Goal: Information Seeking & Learning: Learn about a topic

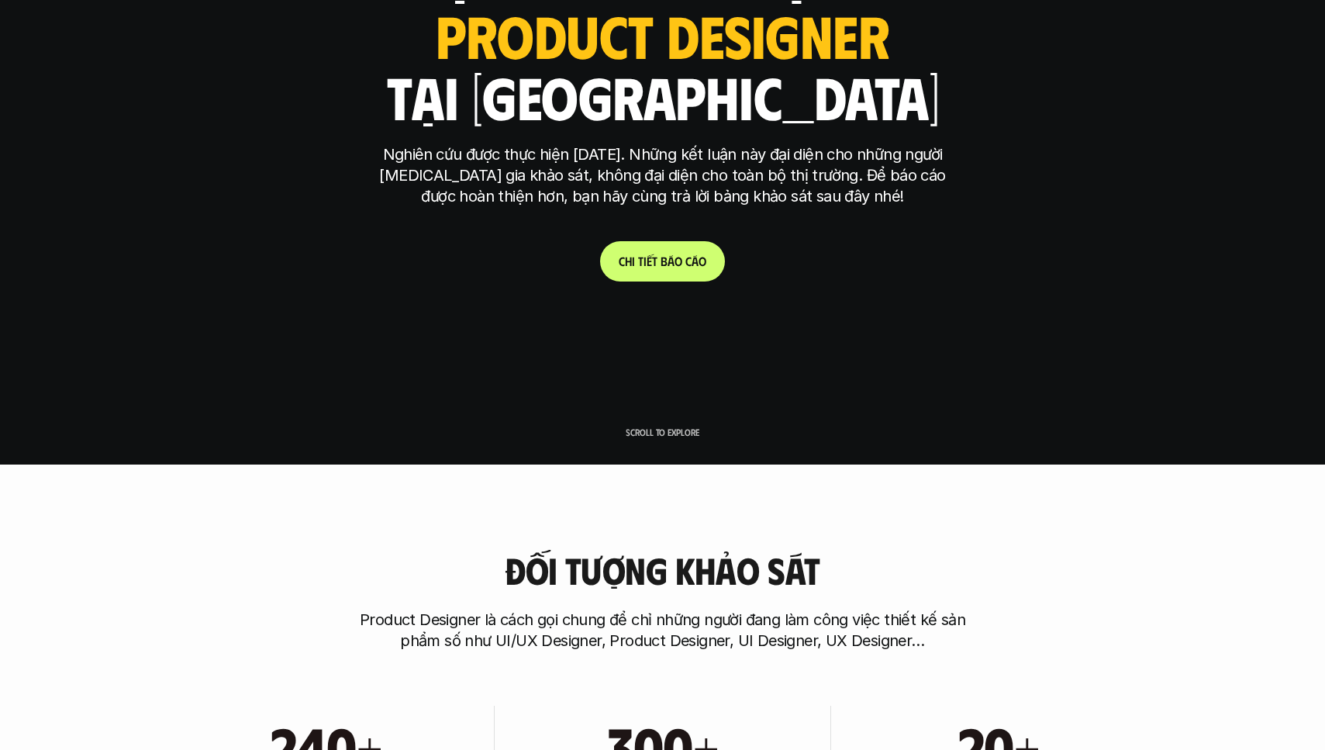
scroll to position [503, 0]
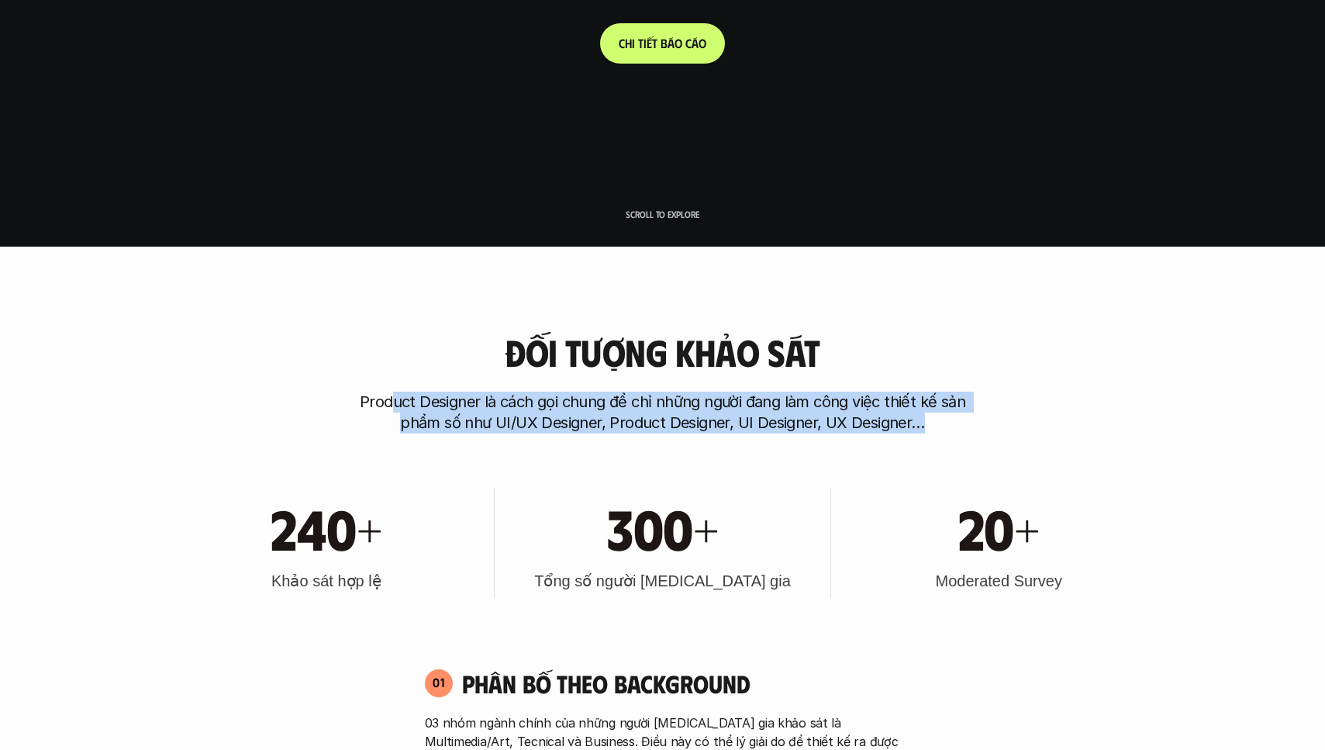
drag, startPoint x: 393, startPoint y: 402, endPoint x: 1019, endPoint y: 416, distance: 626.5
click at [1013, 416] on div "Đối tượng khảo sát Product Designer là cách gọi chung để chỉ những người đang l…" at bounding box center [663, 383] width 992 height 102
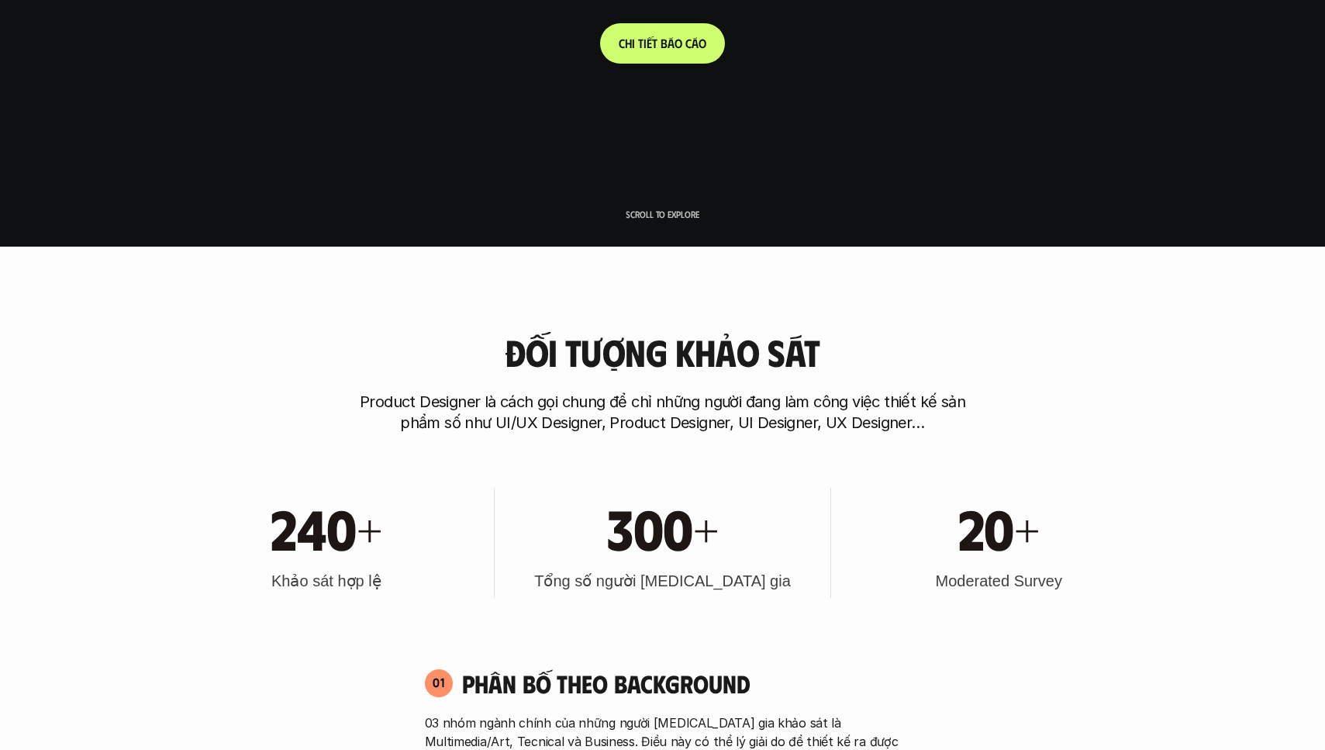
click at [1031, 412] on div "Đối tượng khảo sát Product Designer là cách gọi chung để chỉ những người đang l…" at bounding box center [663, 383] width 992 height 102
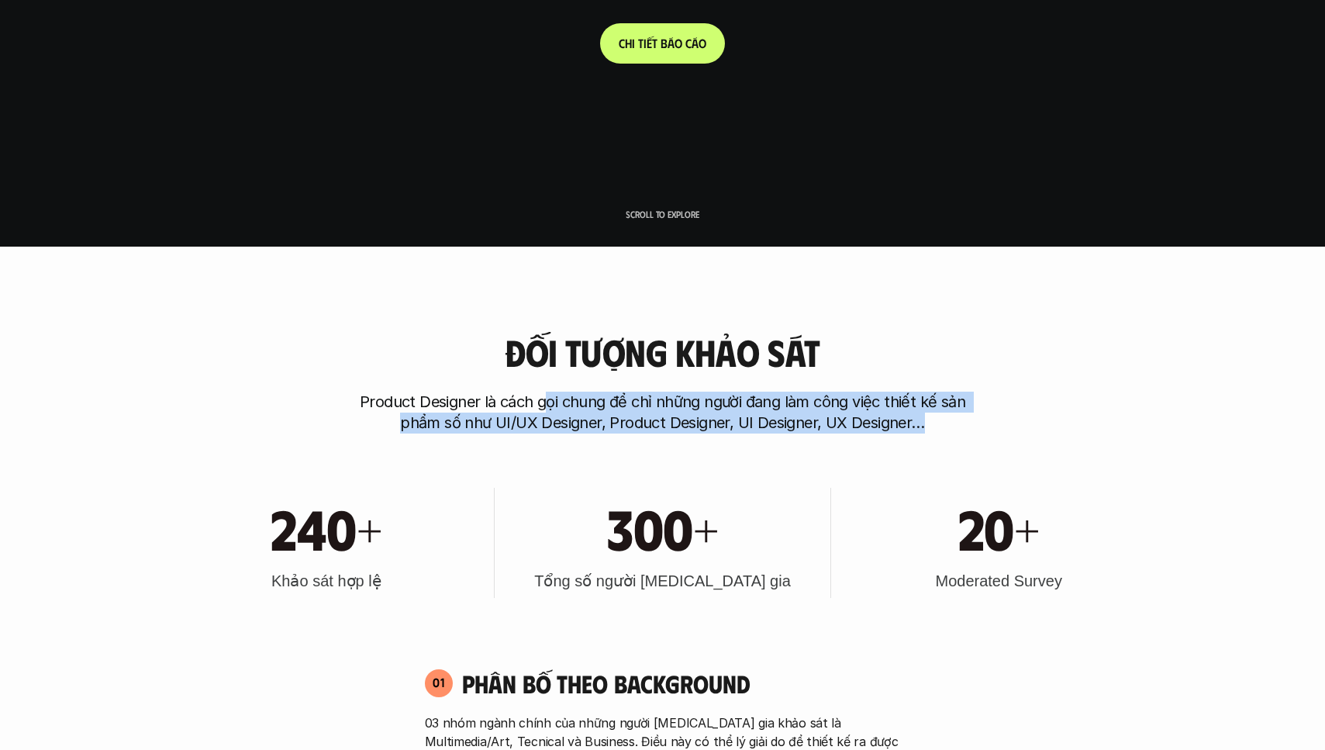
drag, startPoint x: 559, startPoint y: 398, endPoint x: 996, endPoint y: 421, distance: 437.8
click at [938, 424] on p "Product Designer là cách gọi chung để chỉ những người đang làm công việc thiết …" at bounding box center [663, 412] width 620 height 42
click at [1026, 413] on div "Đối tượng khảo sát Product Designer là cách gọi chung để chỉ những người đang l…" at bounding box center [663, 383] width 992 height 102
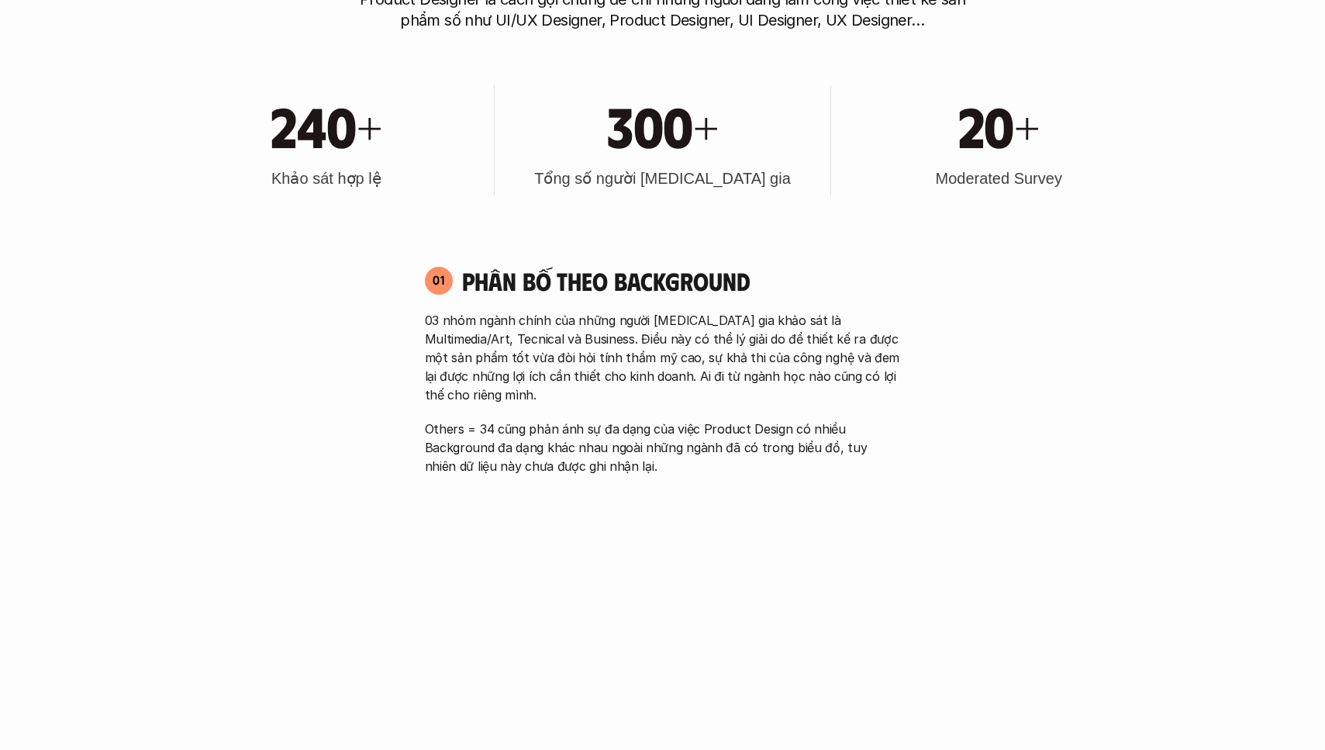
scroll to position [998, 0]
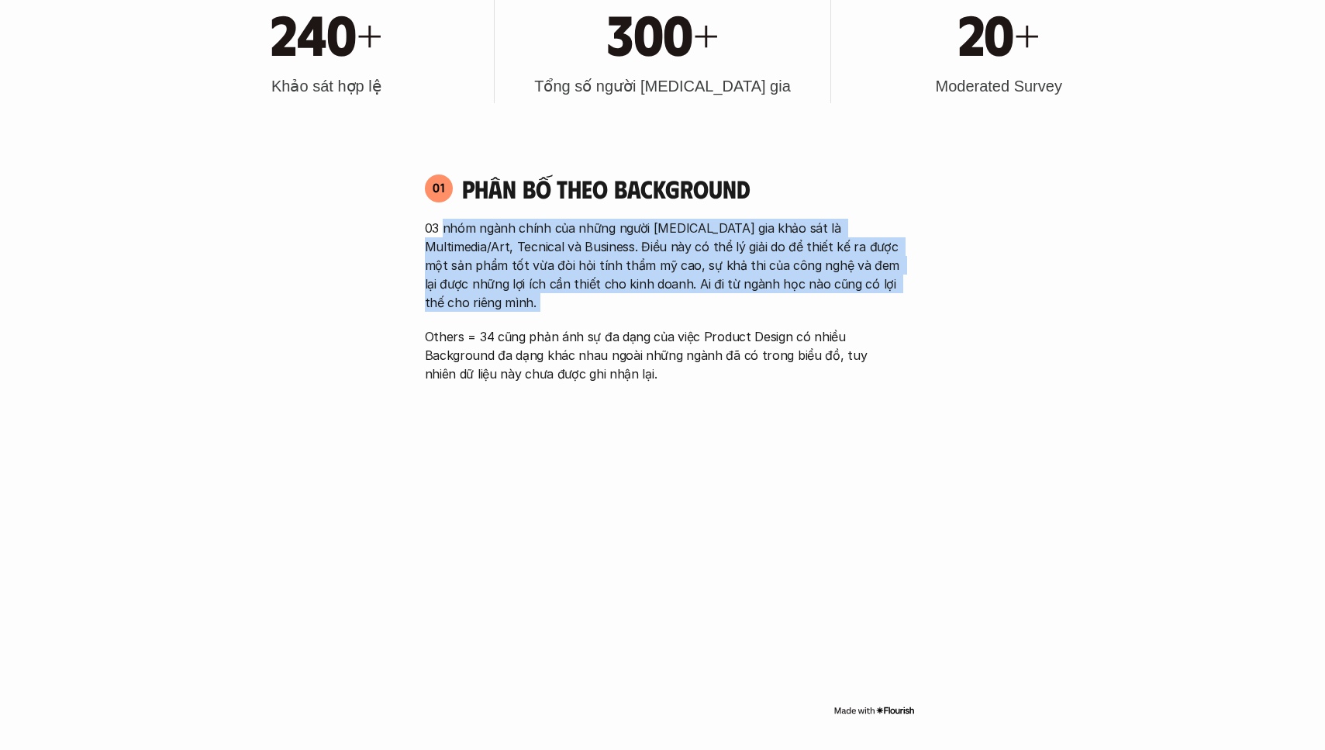
drag, startPoint x: 443, startPoint y: 228, endPoint x: 738, endPoint y: 311, distance: 306.8
click at [744, 308] on div "03 nhóm ngành chính của những người [MEDICAL_DATA] gia khảo sát là Multimedia/A…" at bounding box center [663, 301] width 476 height 164
click at [623, 275] on p "03 nhóm ngành chính của những người [MEDICAL_DATA] gia khảo sát là Multimedia/A…" at bounding box center [663, 265] width 476 height 93
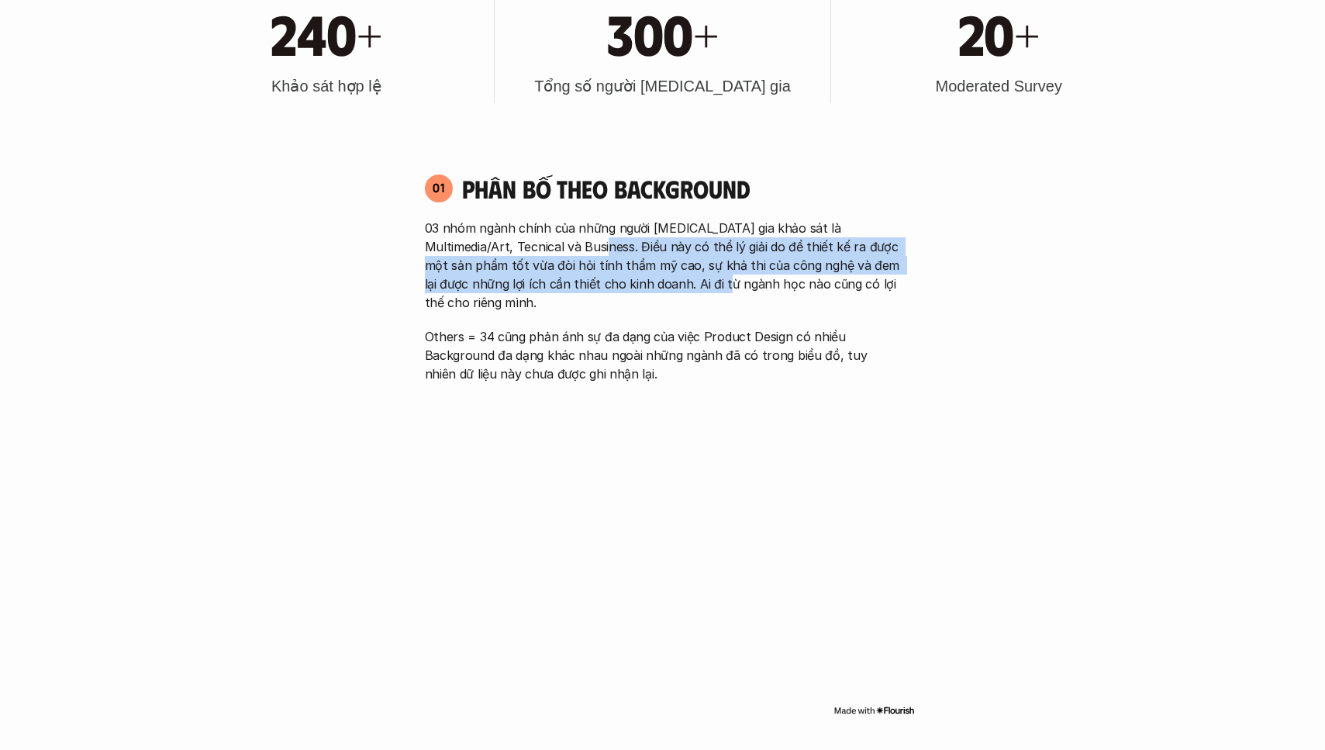
drag, startPoint x: 573, startPoint y: 251, endPoint x: 686, endPoint y: 291, distance: 120.1
click at [686, 291] on p "03 nhóm ngành chính của những người [MEDICAL_DATA] gia khảo sát là Multimedia/A…" at bounding box center [663, 265] width 476 height 93
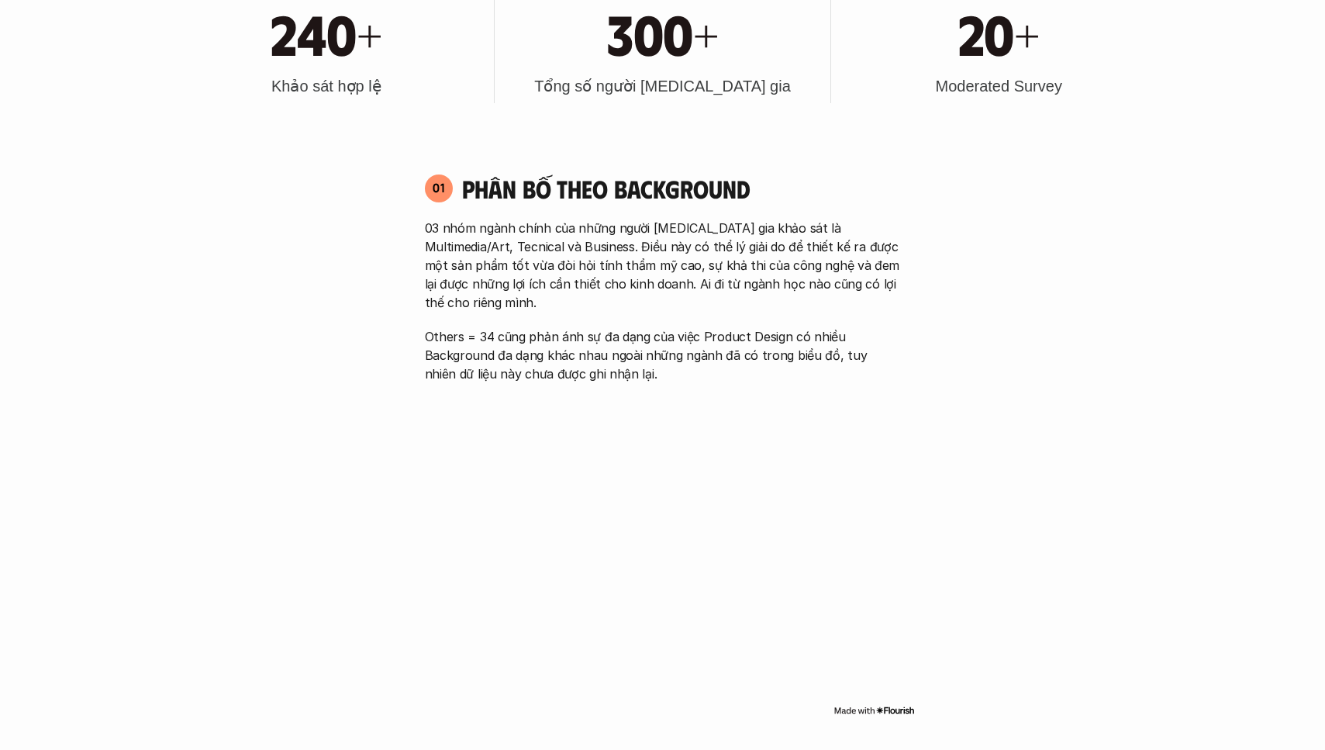
click at [681, 329] on p "Others = 34 cũng phản ánh sự đa dạng của việc Product Design có nhiều Backgroun…" at bounding box center [663, 355] width 476 height 56
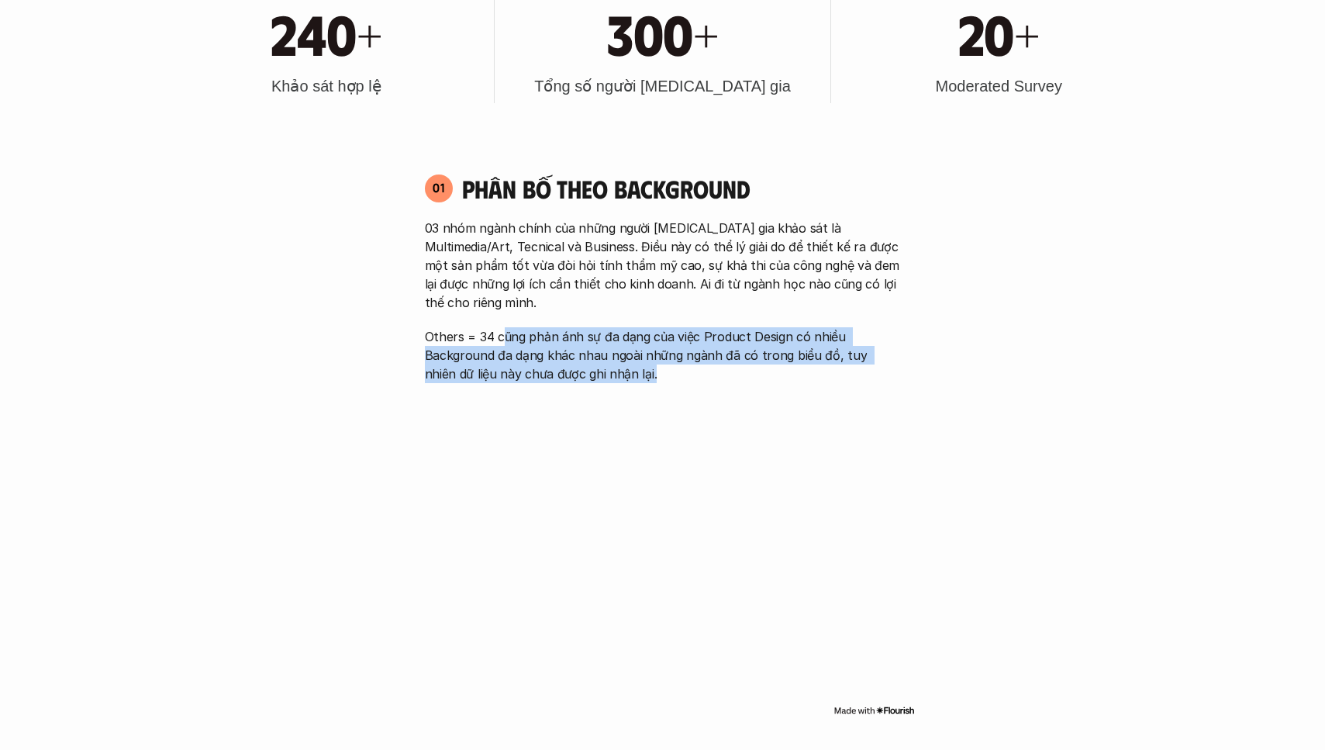
drag, startPoint x: 505, startPoint y: 318, endPoint x: 692, endPoint y: 360, distance: 192.4
click at [690, 360] on p "Others = 34 cũng phản ánh sự đa dạng của việc Product Design có nhiều Backgroun…" at bounding box center [663, 355] width 476 height 56
click at [695, 360] on p "Others = 34 cũng phản ánh sự đa dạng của việc Product Design có nhiều Backgroun…" at bounding box center [663, 355] width 476 height 56
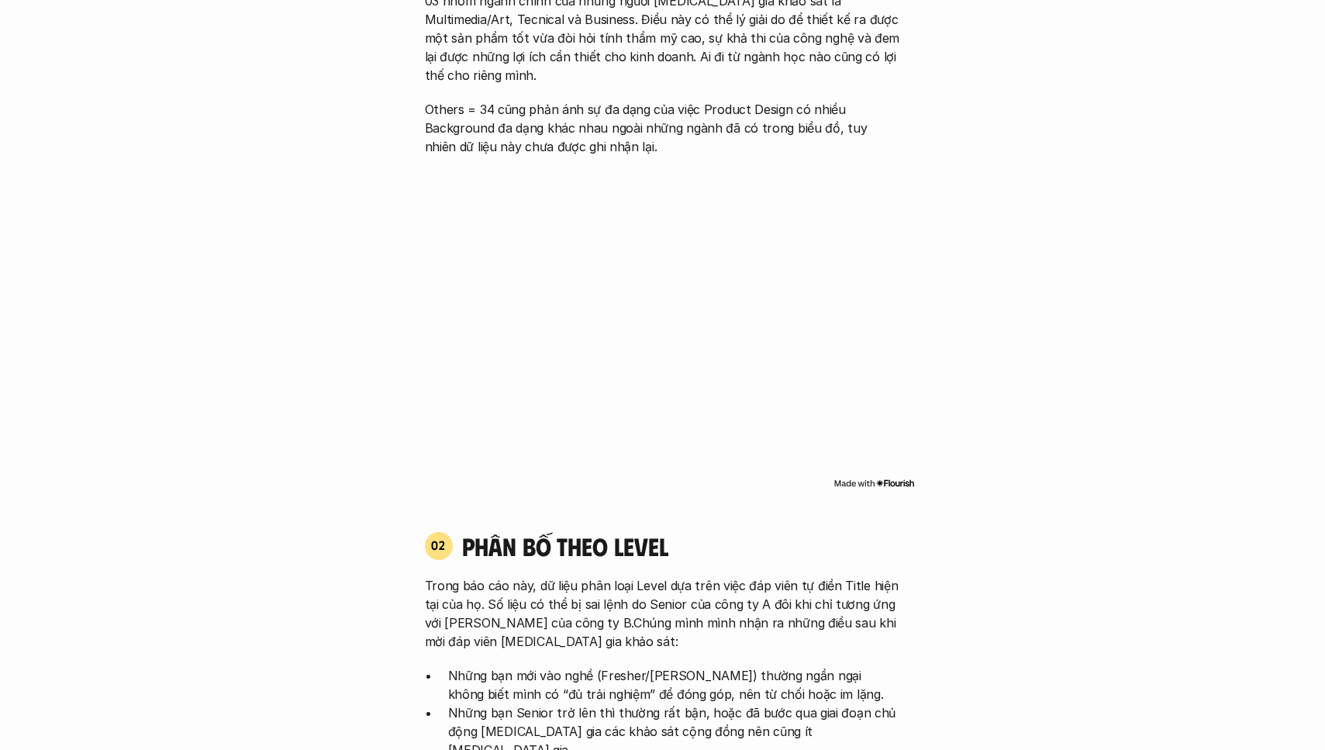
scroll to position [1317, 0]
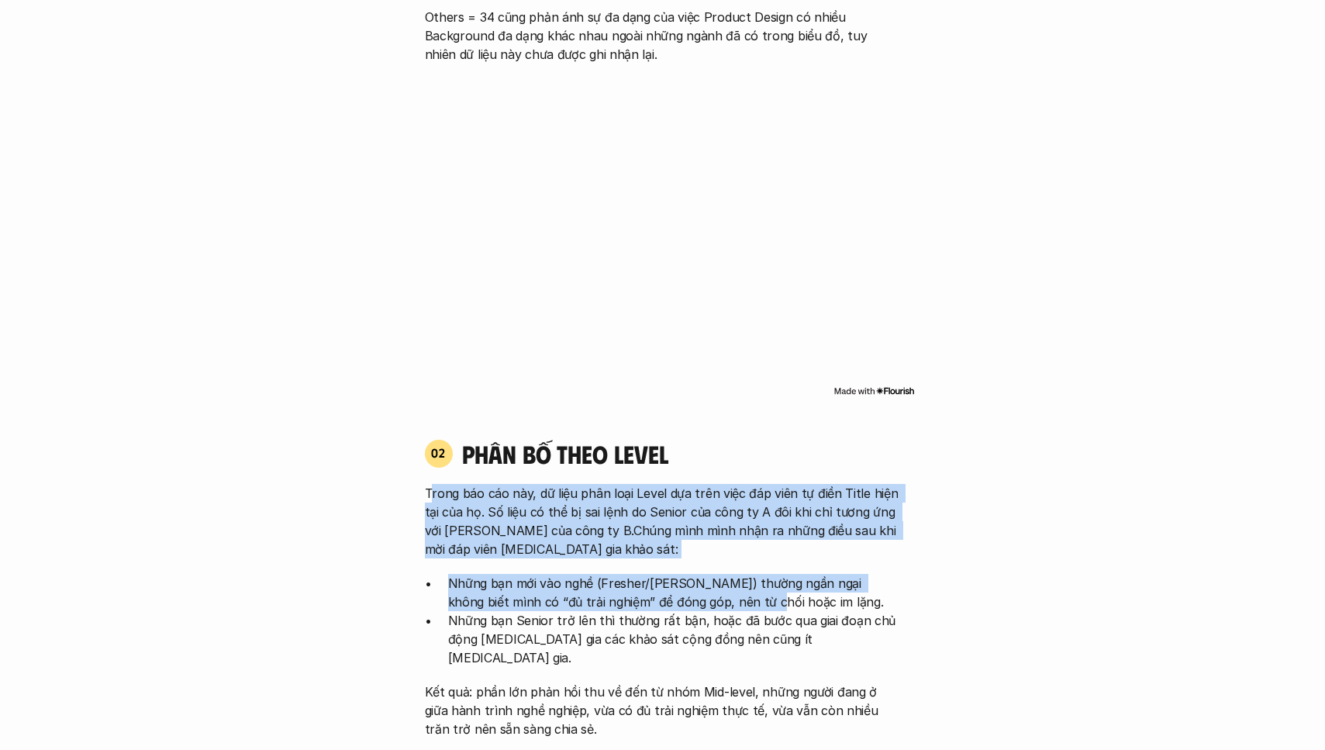
drag, startPoint x: 430, startPoint y: 474, endPoint x: 701, endPoint y: 592, distance: 295.1
click at [699, 586] on div "Trong báo cáo này, dữ liệu phân loại Level dựa trên việc đáp viên tự điền Title…" at bounding box center [663, 611] width 476 height 254
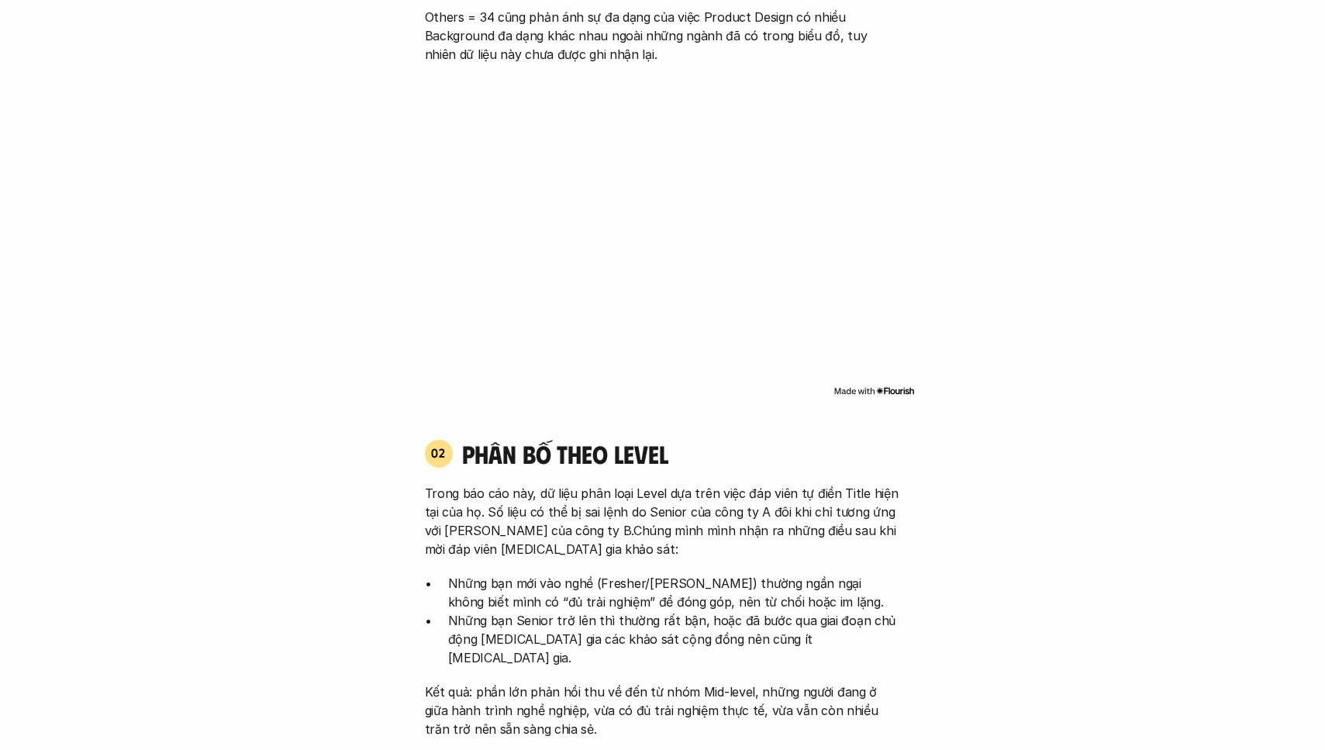
click at [702, 611] on p "Những bạn Senior trở lên thì thường rất bận, hoặc đã bước qua giai đoạn chủ độn…" at bounding box center [674, 639] width 453 height 56
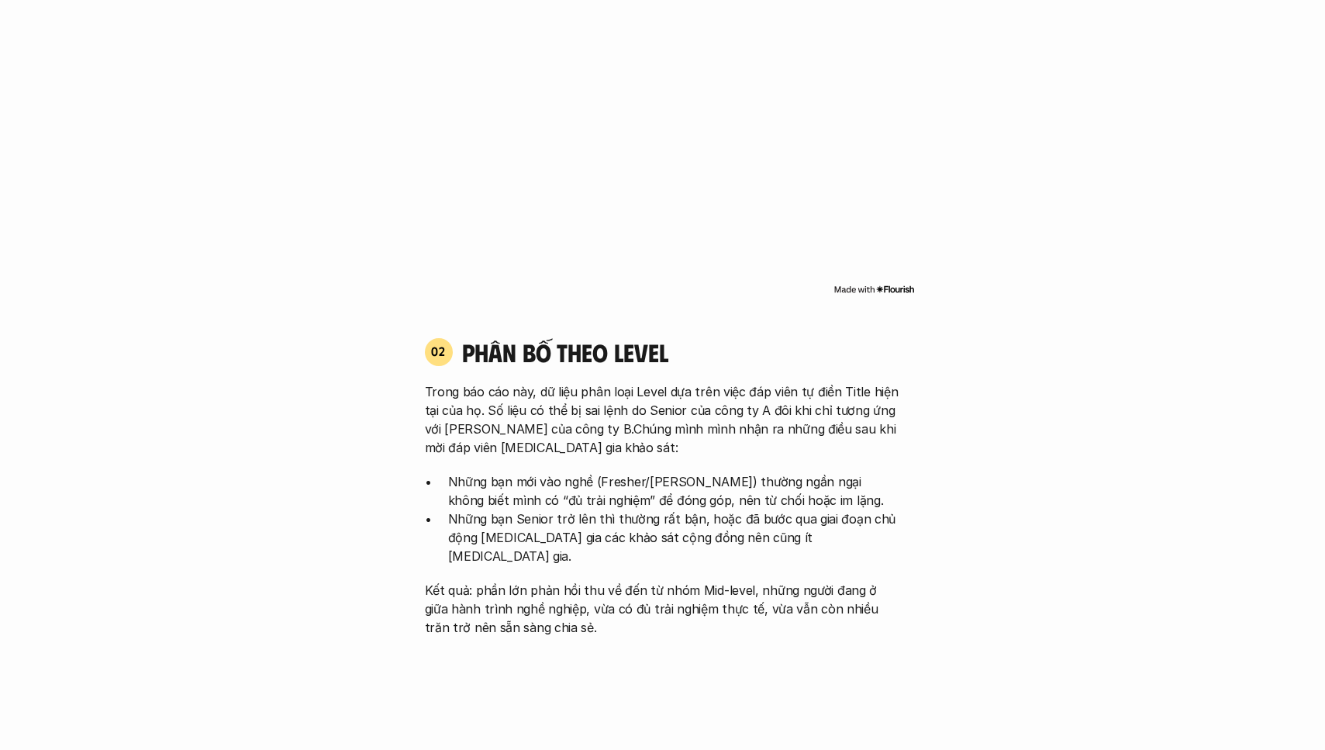
scroll to position [1623, 0]
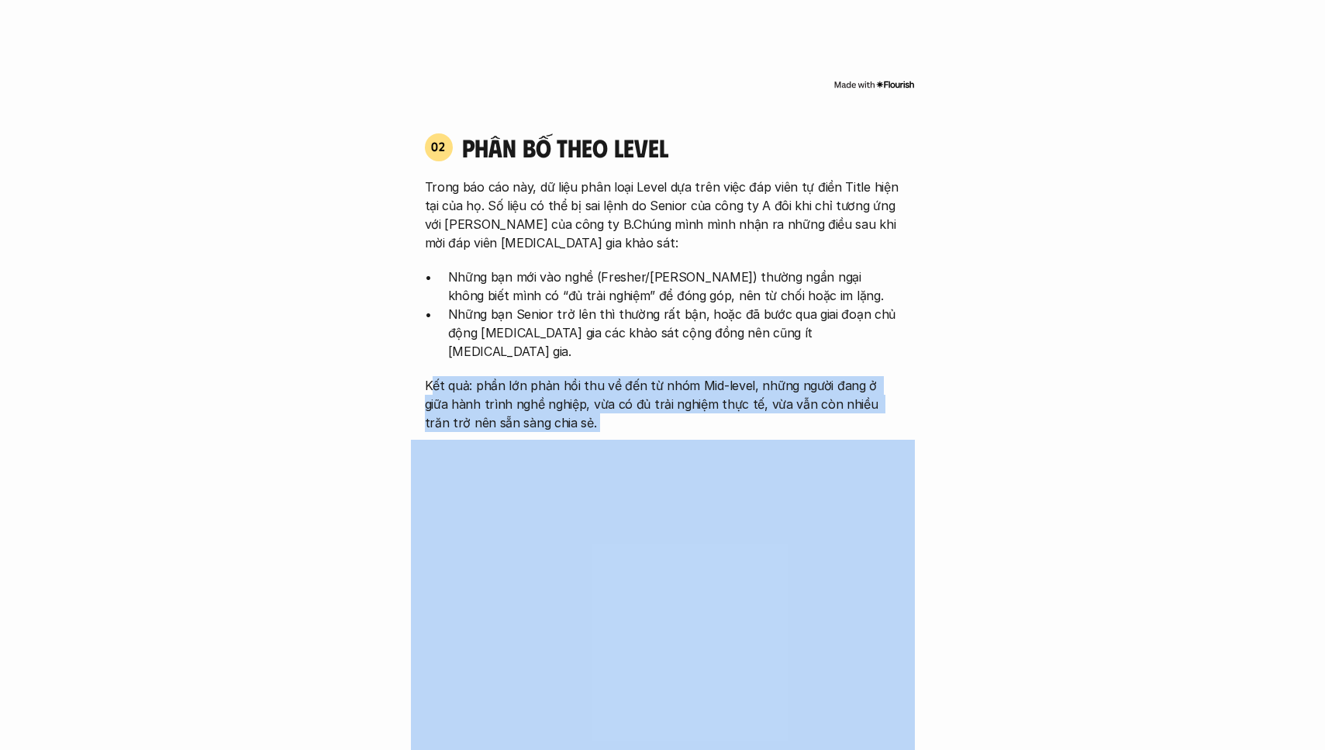
drag, startPoint x: 434, startPoint y: 347, endPoint x: 660, endPoint y: 402, distance: 232.4
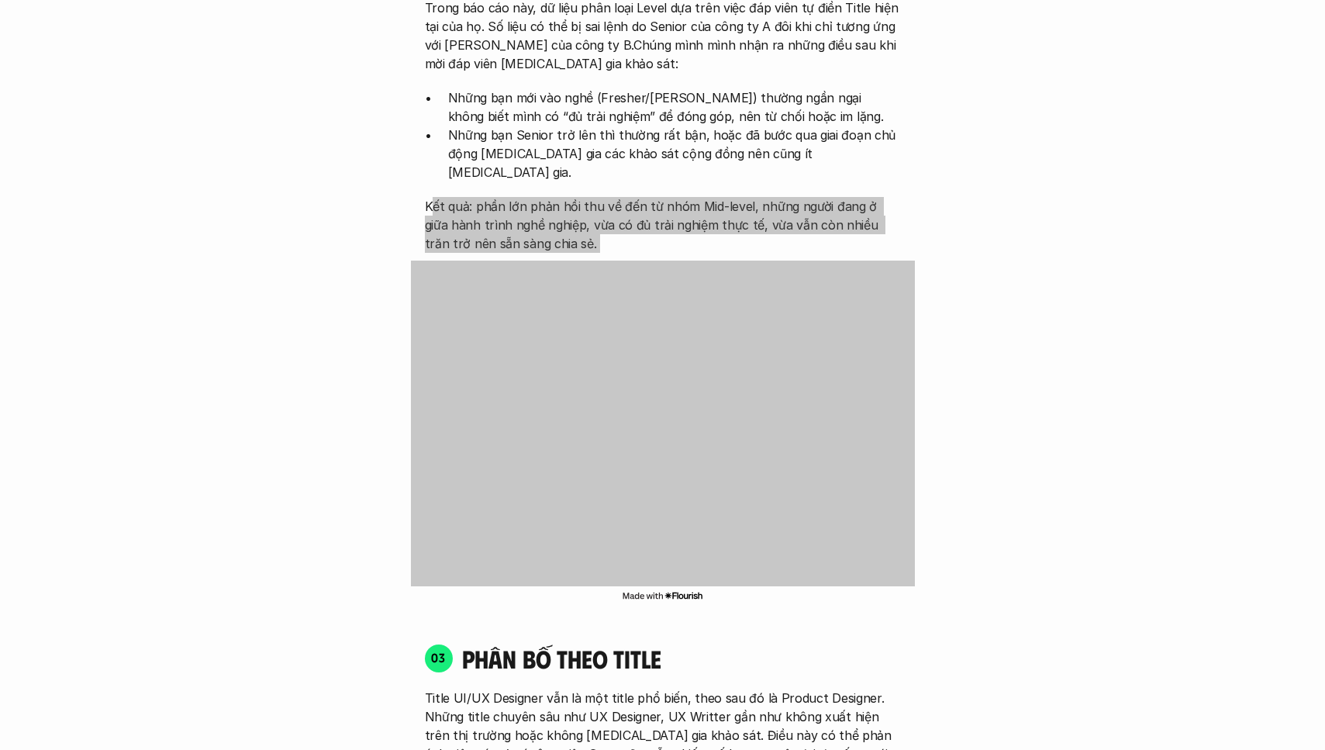
scroll to position [2007, 0]
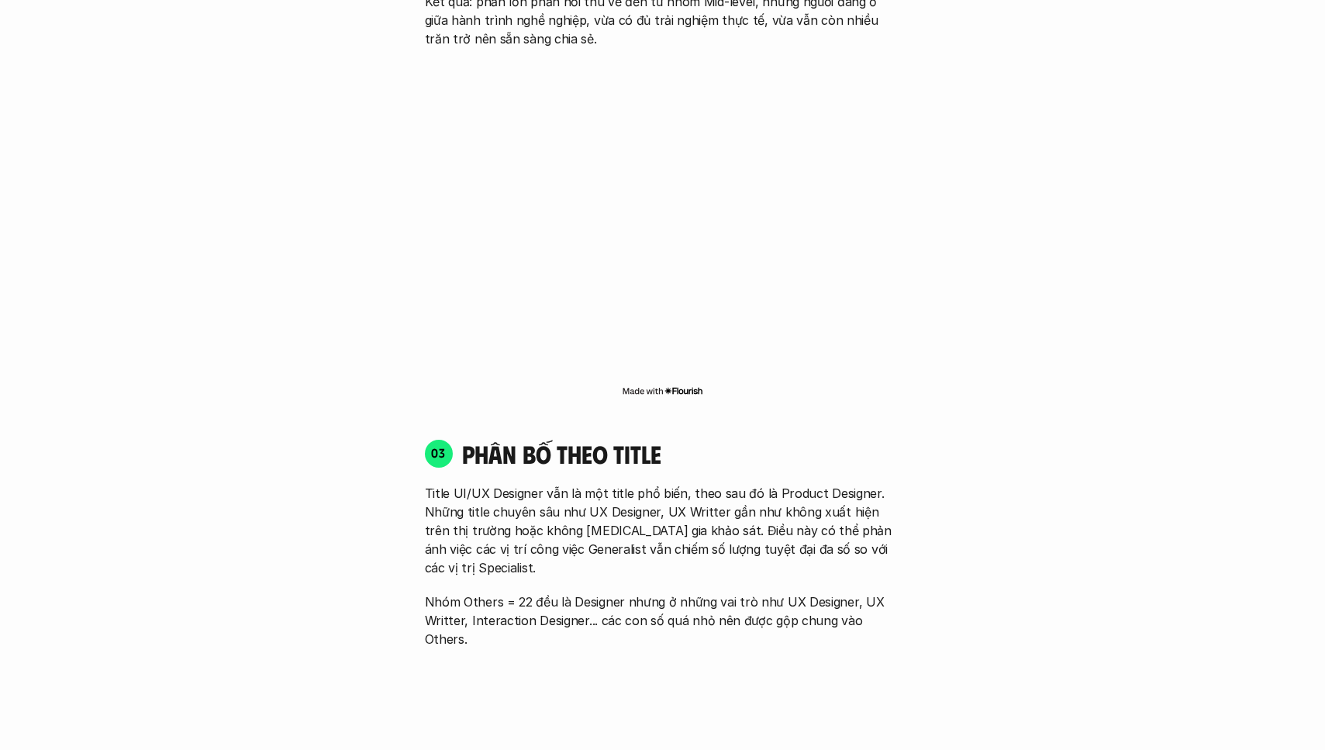
click at [677, 423] on div "03 phân bố theo title Title UI/UX Designer vẫn là một title phổ biến, theo sau …" at bounding box center [663, 672] width 504 height 499
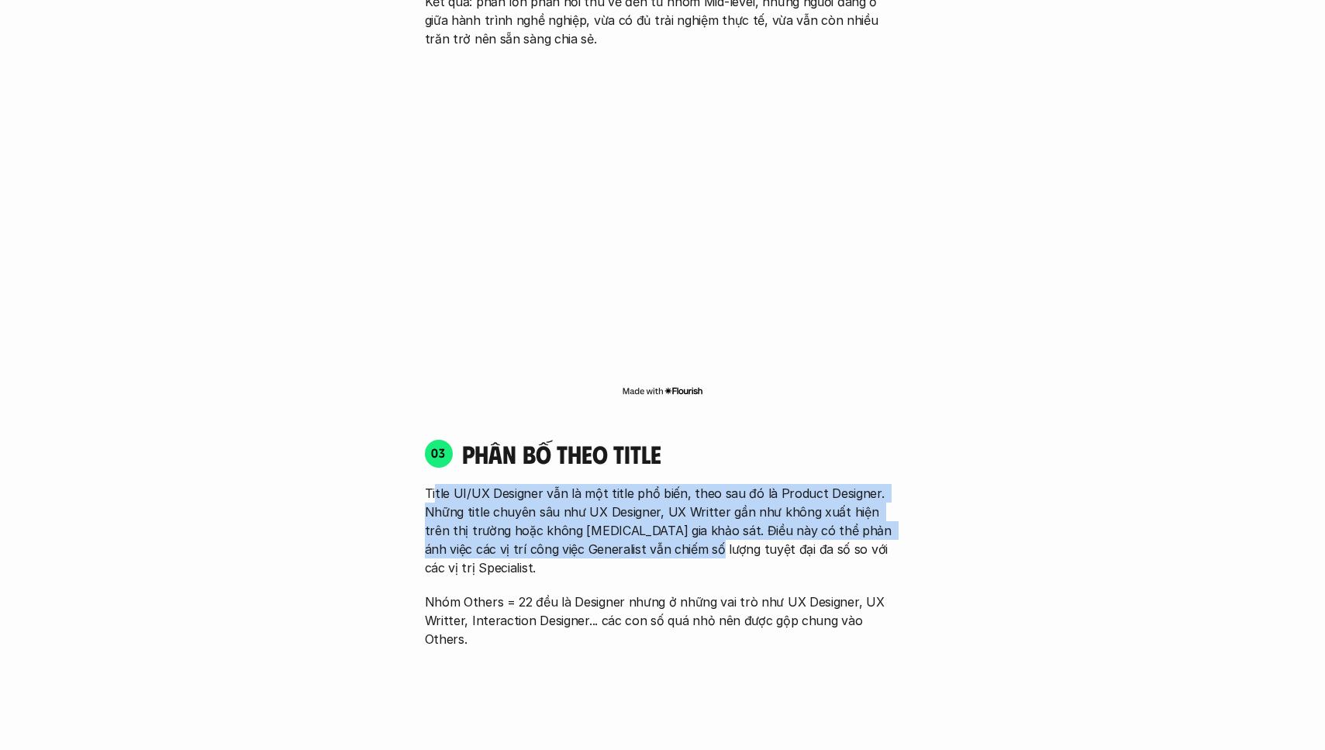
drag, startPoint x: 435, startPoint y: 457, endPoint x: 781, endPoint y: 540, distance: 356.5
click at [674, 513] on p "Title UI/UX Designer vẫn là một title phổ biến, theo sau đó là Product Designer…" at bounding box center [663, 530] width 476 height 93
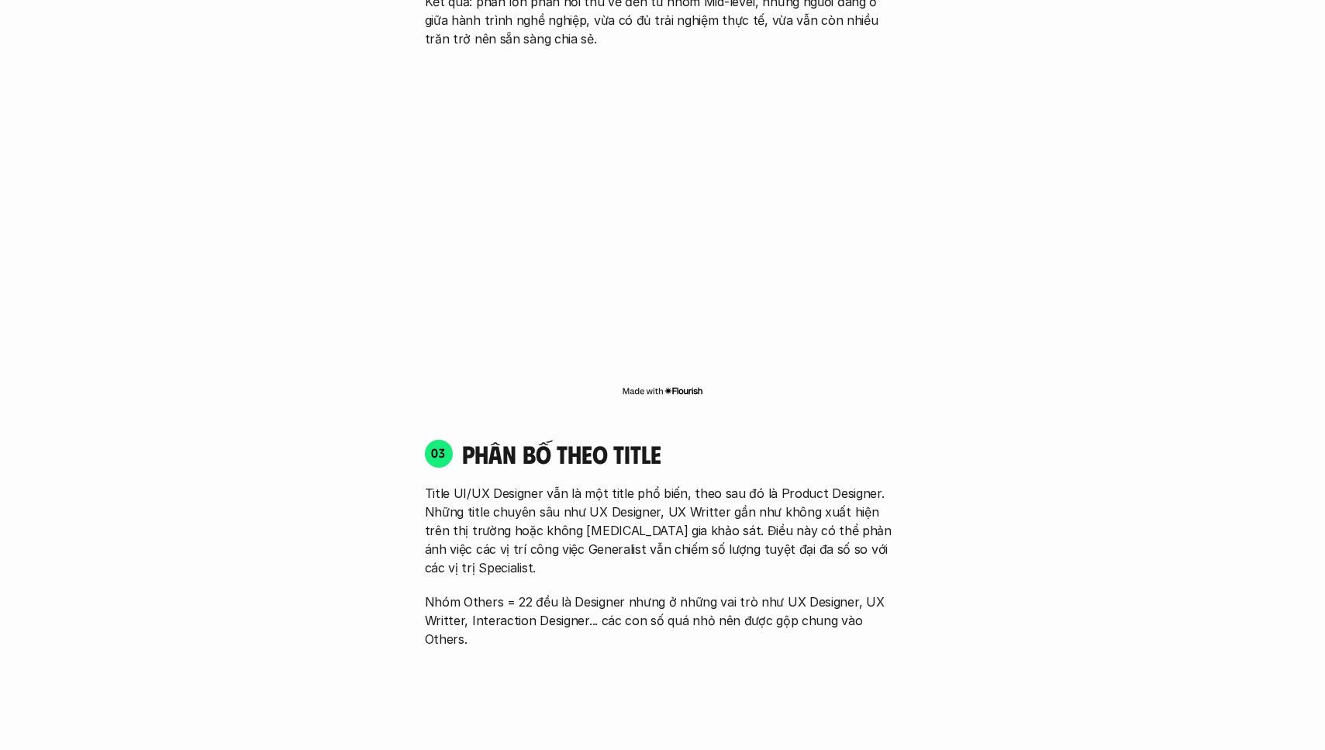
click at [859, 592] on p "Nhóm Others = 22 đều là Designer nhưng ở những vai trò như UX Designer, UX Writ…" at bounding box center [663, 620] width 476 height 56
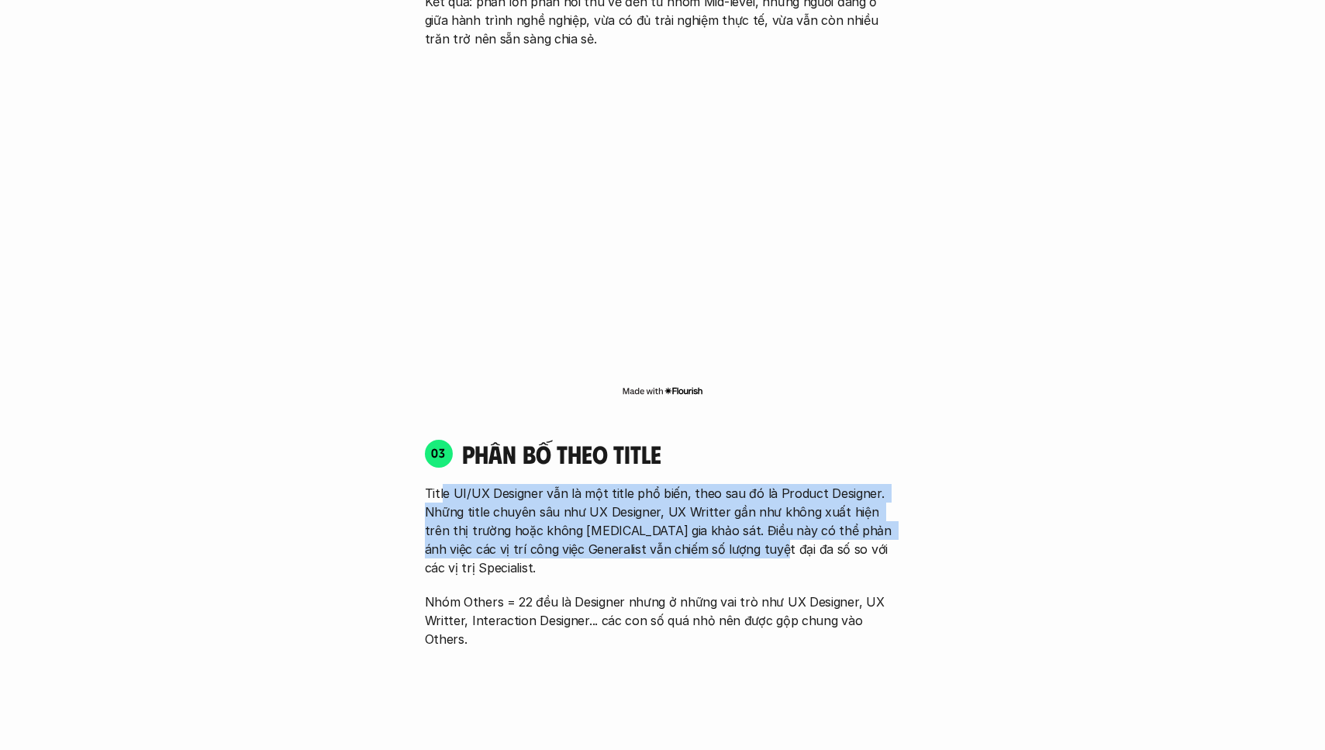
drag, startPoint x: 440, startPoint y: 457, endPoint x: 731, endPoint y: 511, distance: 295.7
click at [731, 511] on p "Title UI/UX Designer vẫn là một title phổ biến, theo sau đó là Product Designer…" at bounding box center [663, 530] width 476 height 93
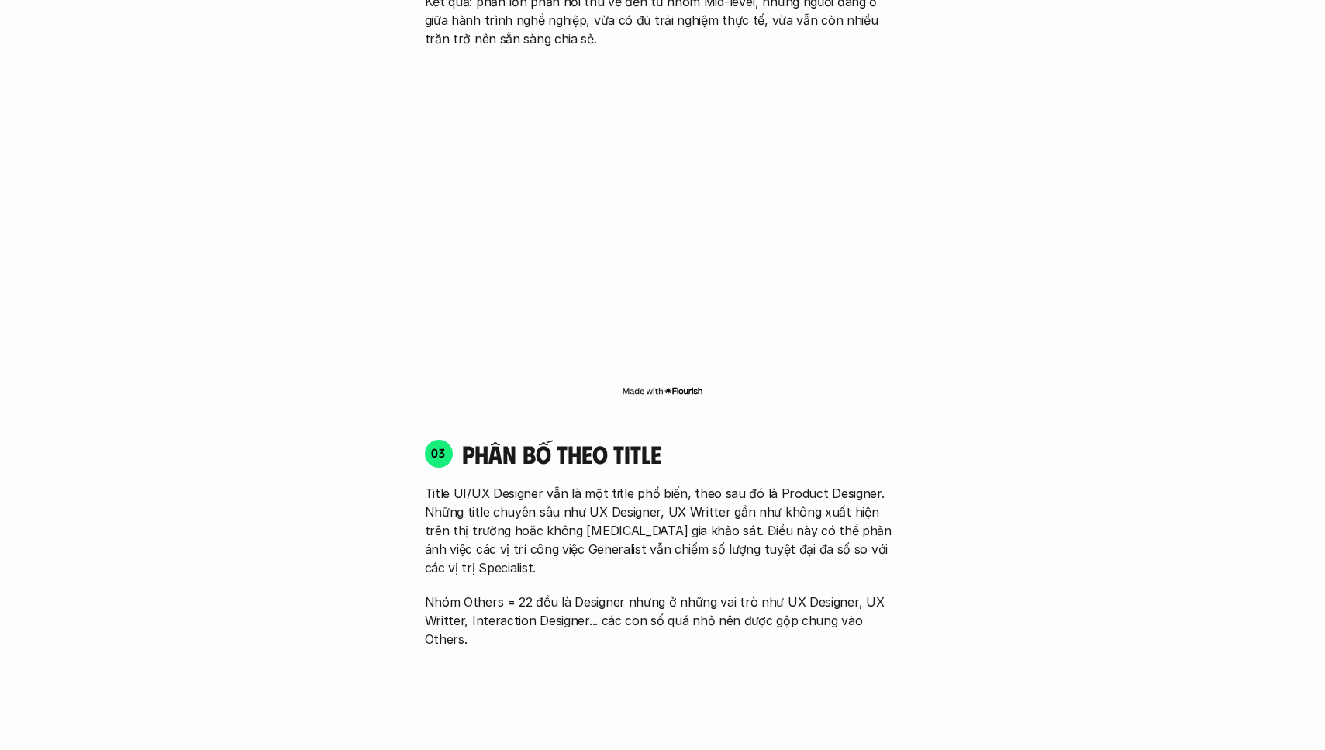
click at [736, 518] on p "Title UI/UX Designer vẫn là một title phổ biến, theo sau đó là Product Designer…" at bounding box center [663, 530] width 476 height 93
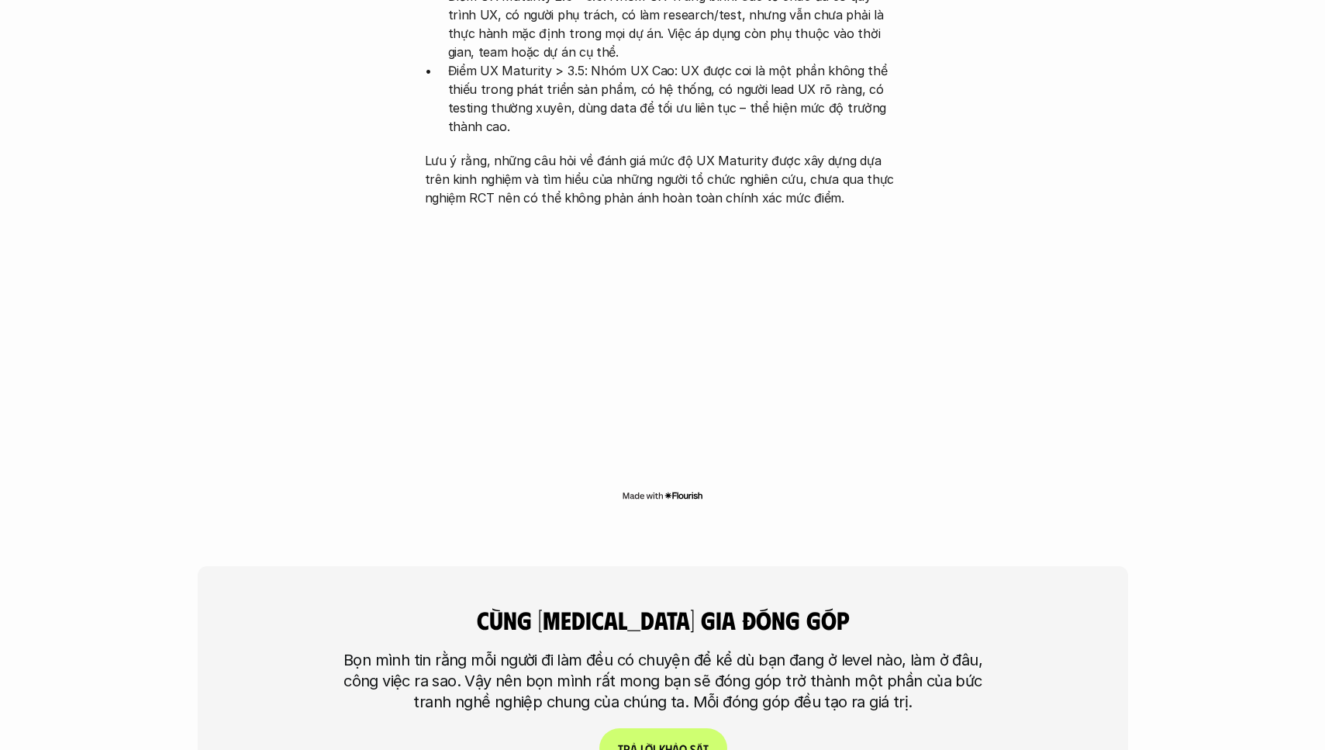
scroll to position [3673, 0]
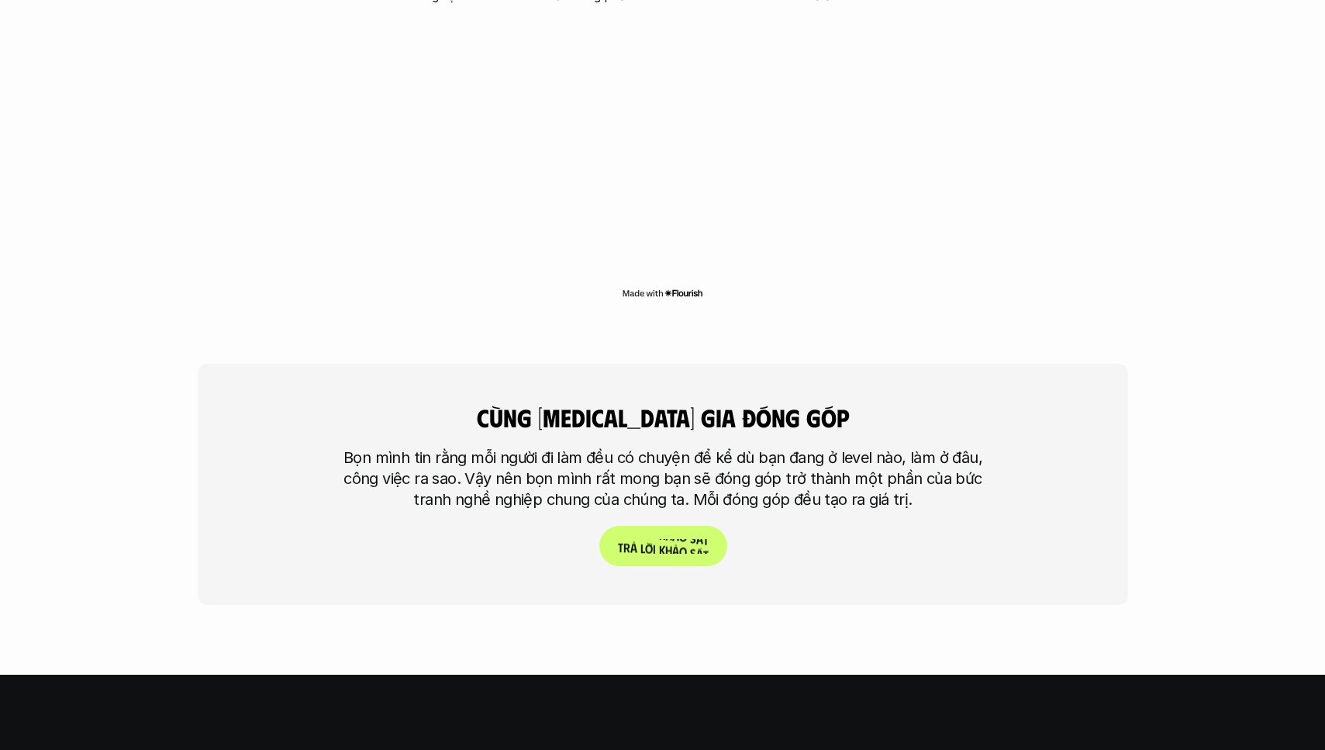
click at [688, 539] on p "T r ả l ờ i k h ả o s á t" at bounding box center [662, 546] width 91 height 15
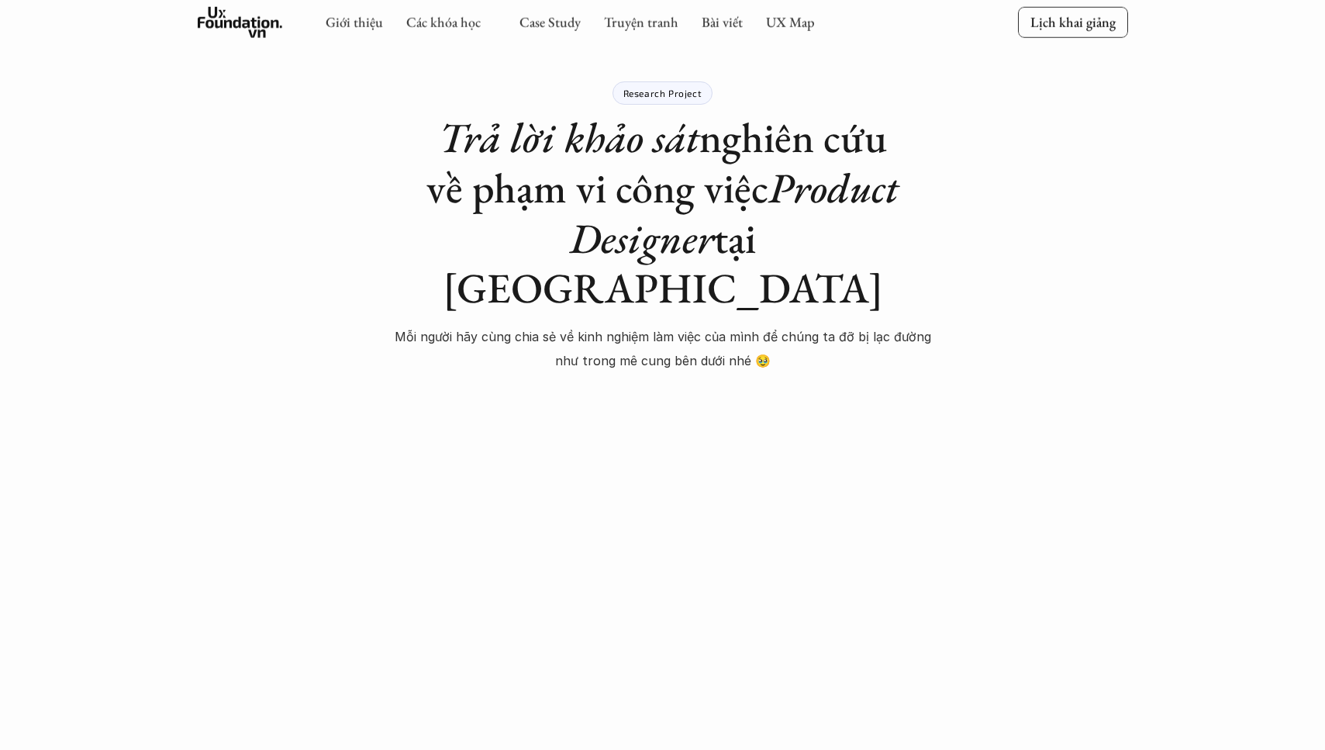
scroll to position [246, 0]
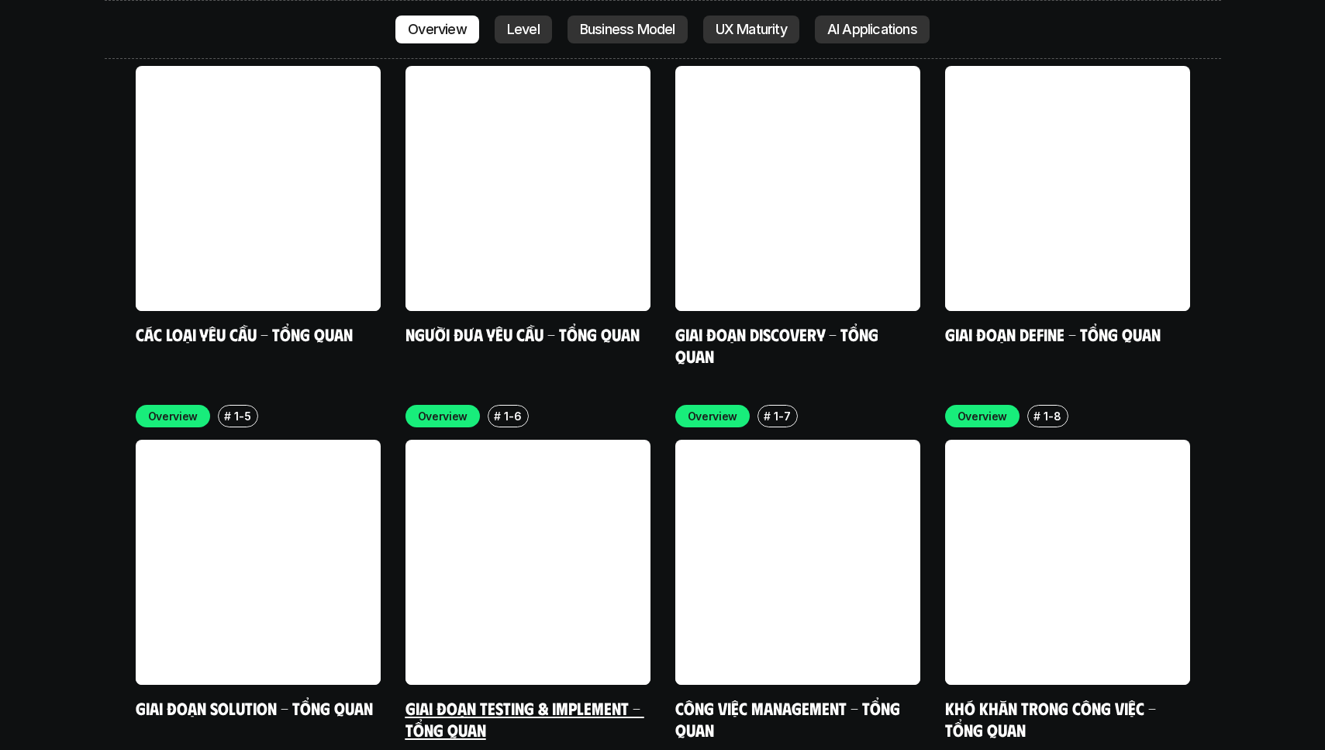
scroll to position [4509, 0]
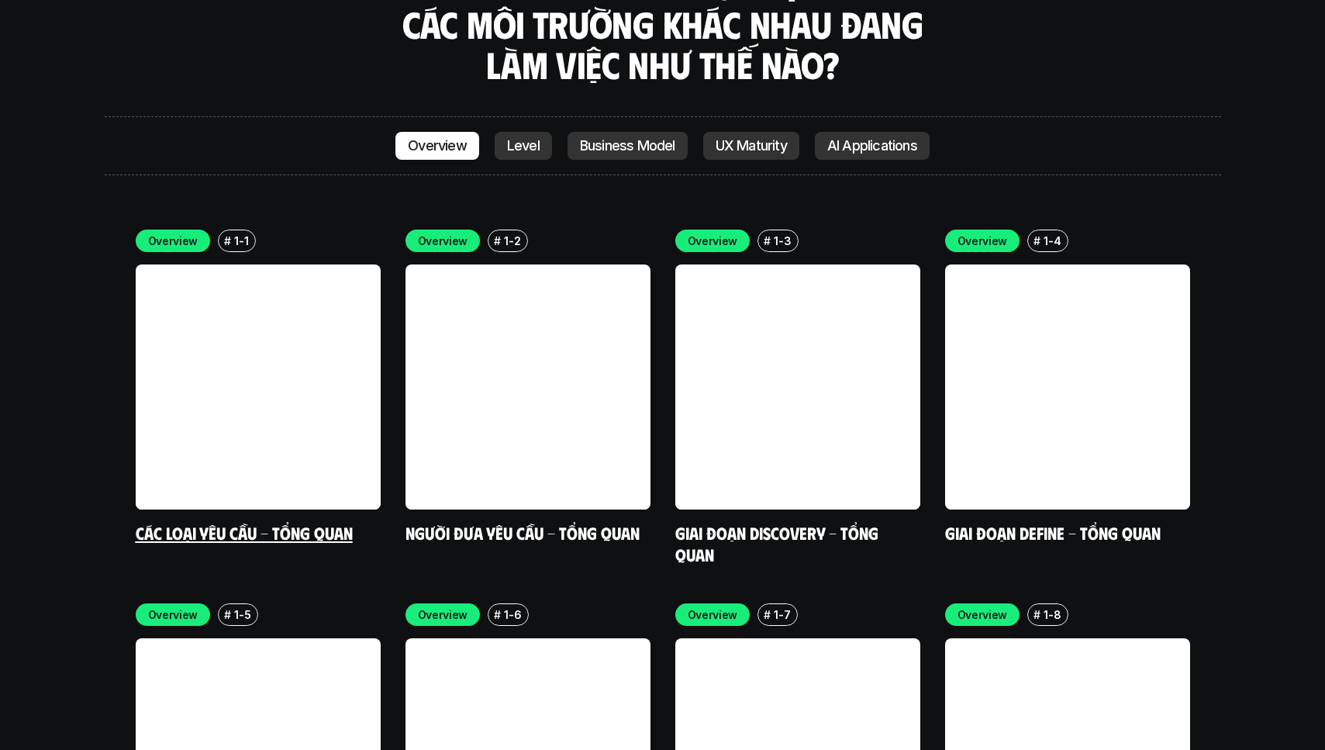
click at [243, 233] on p "1-1" at bounding box center [241, 241] width 14 height 16
click at [528, 138] on p "Level" at bounding box center [523, 146] width 33 height 16
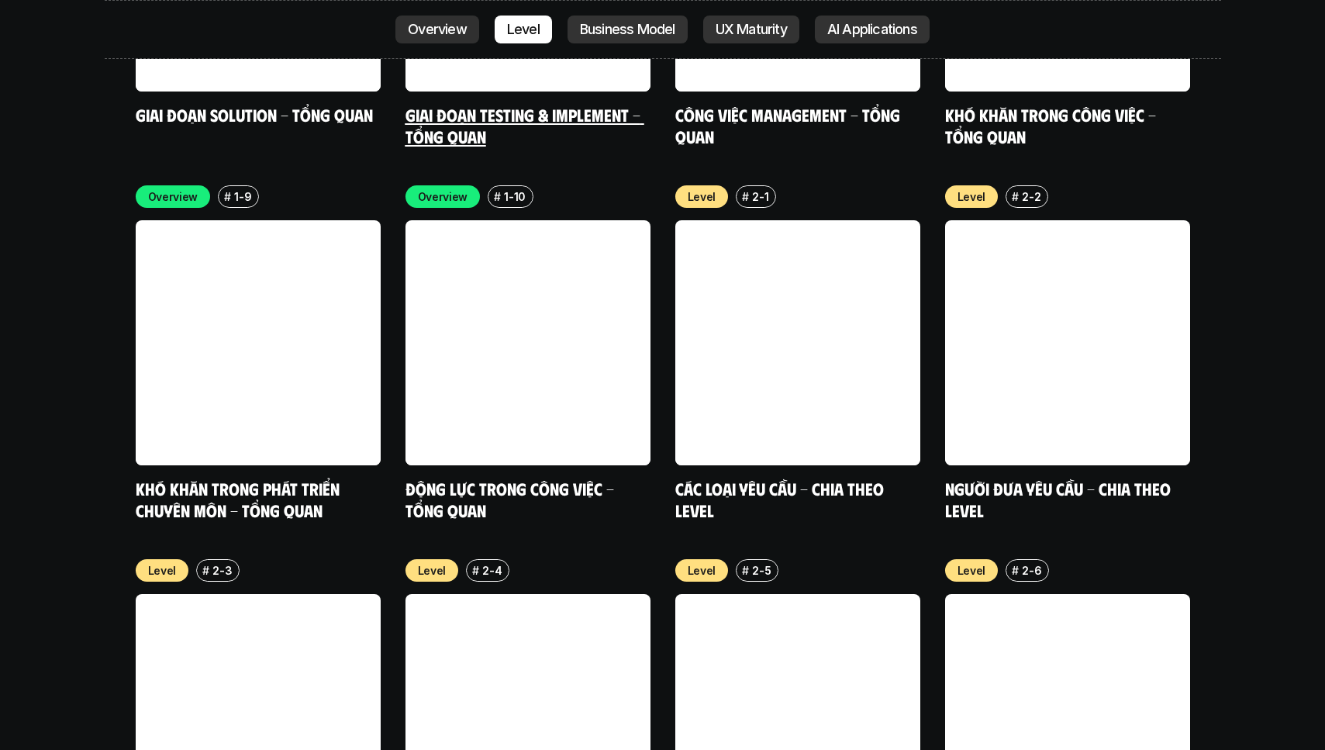
scroll to position [5323, 0]
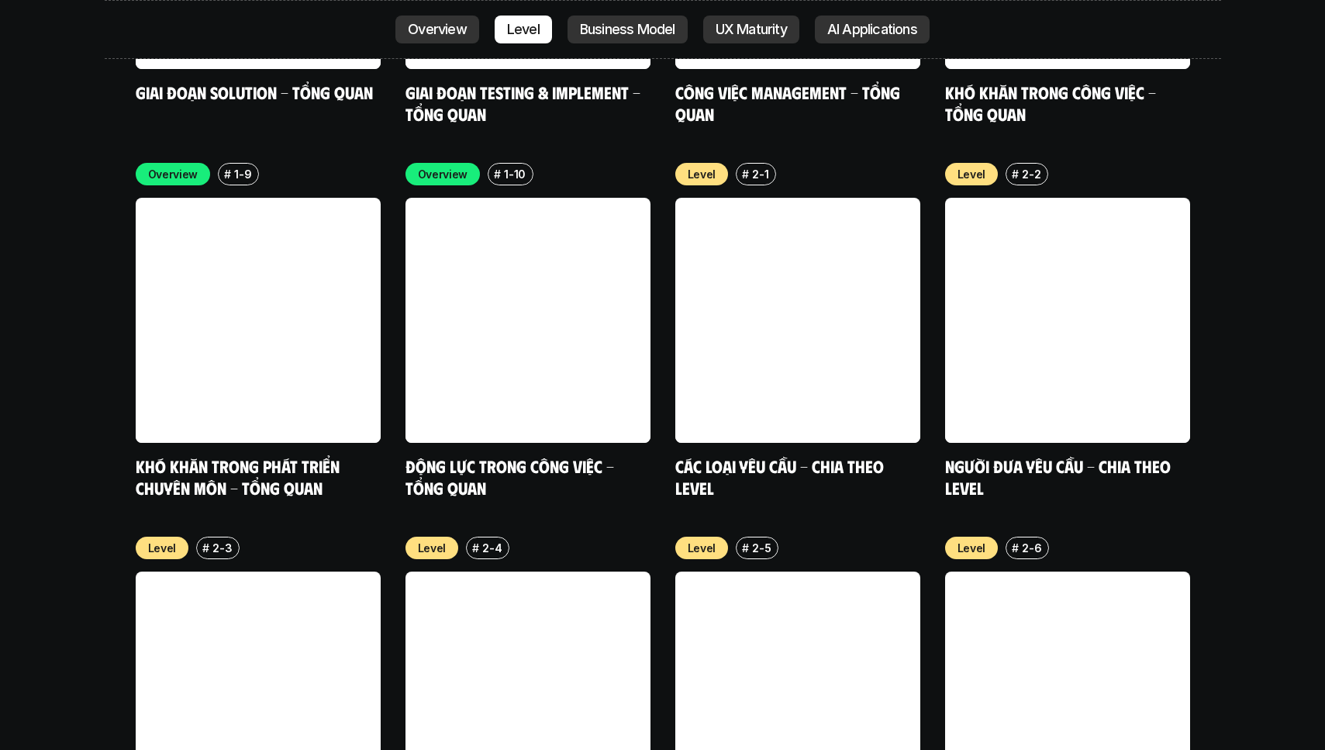
click at [648, 29] on p "Business Model" at bounding box center [627, 30] width 95 height 16
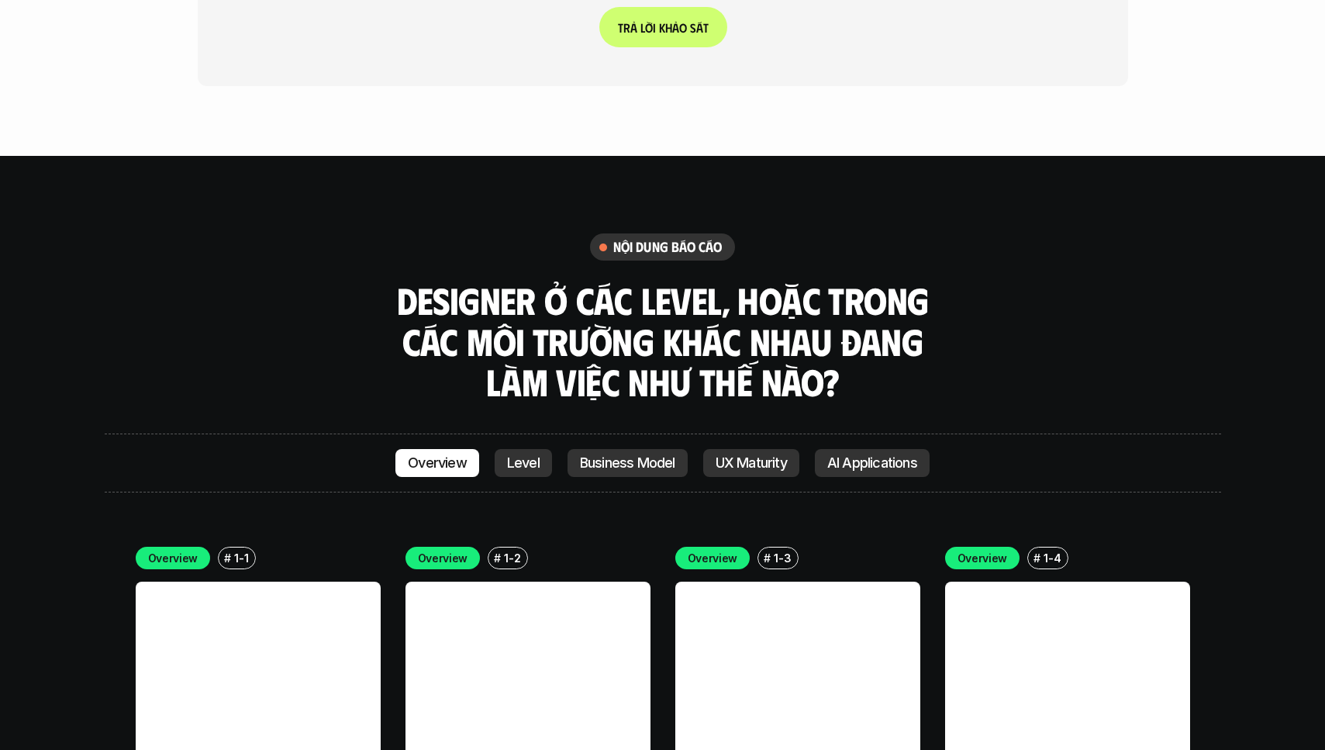
scroll to position [3813, 0]
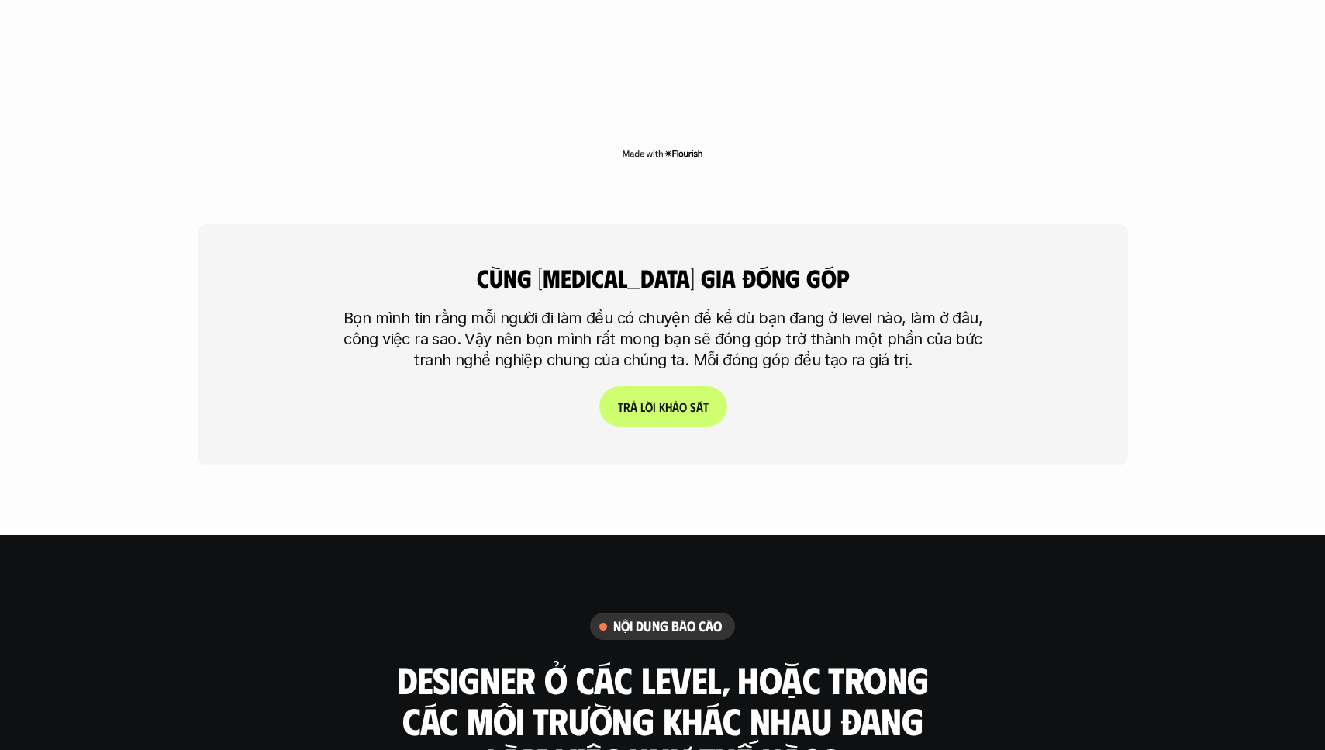
click at [669, 386] on link "T r ả l ờ i k h ả o s á t" at bounding box center [662, 406] width 128 height 40
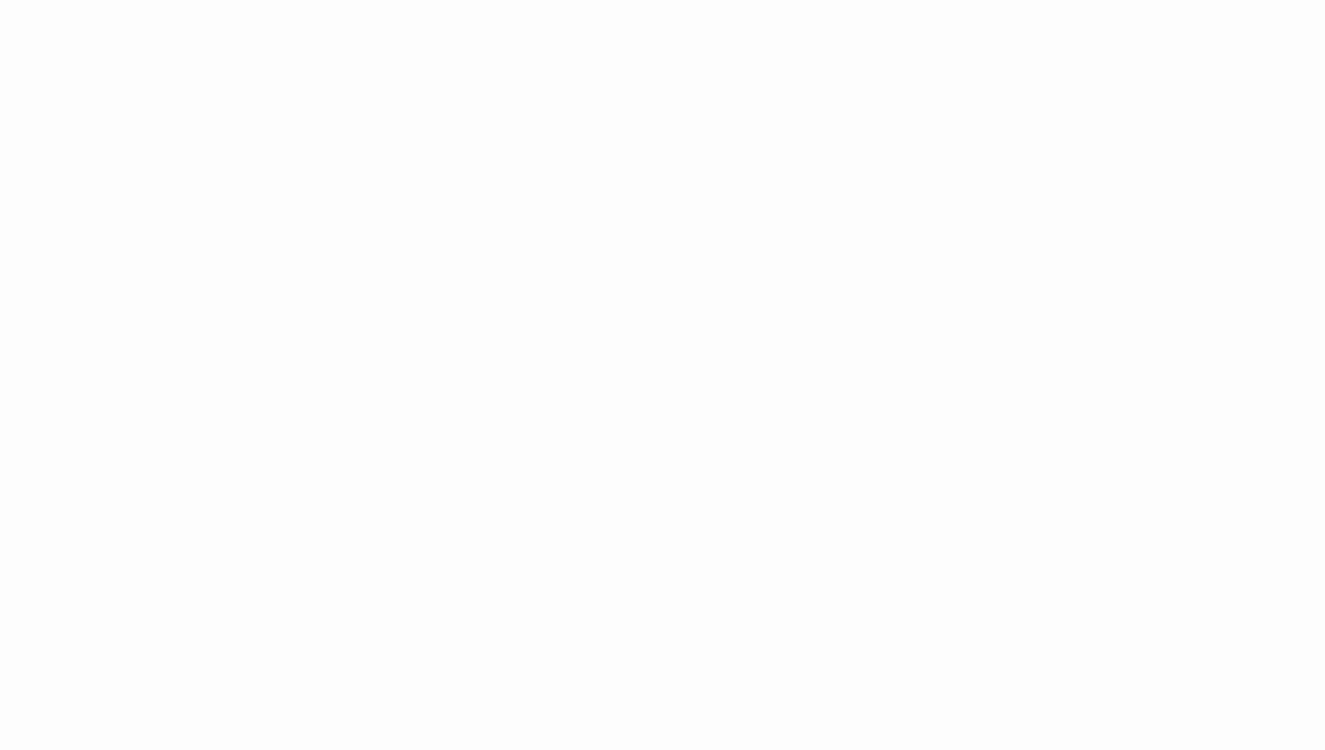
scroll to position [3769, 0]
